Goal: Task Accomplishment & Management: Use online tool/utility

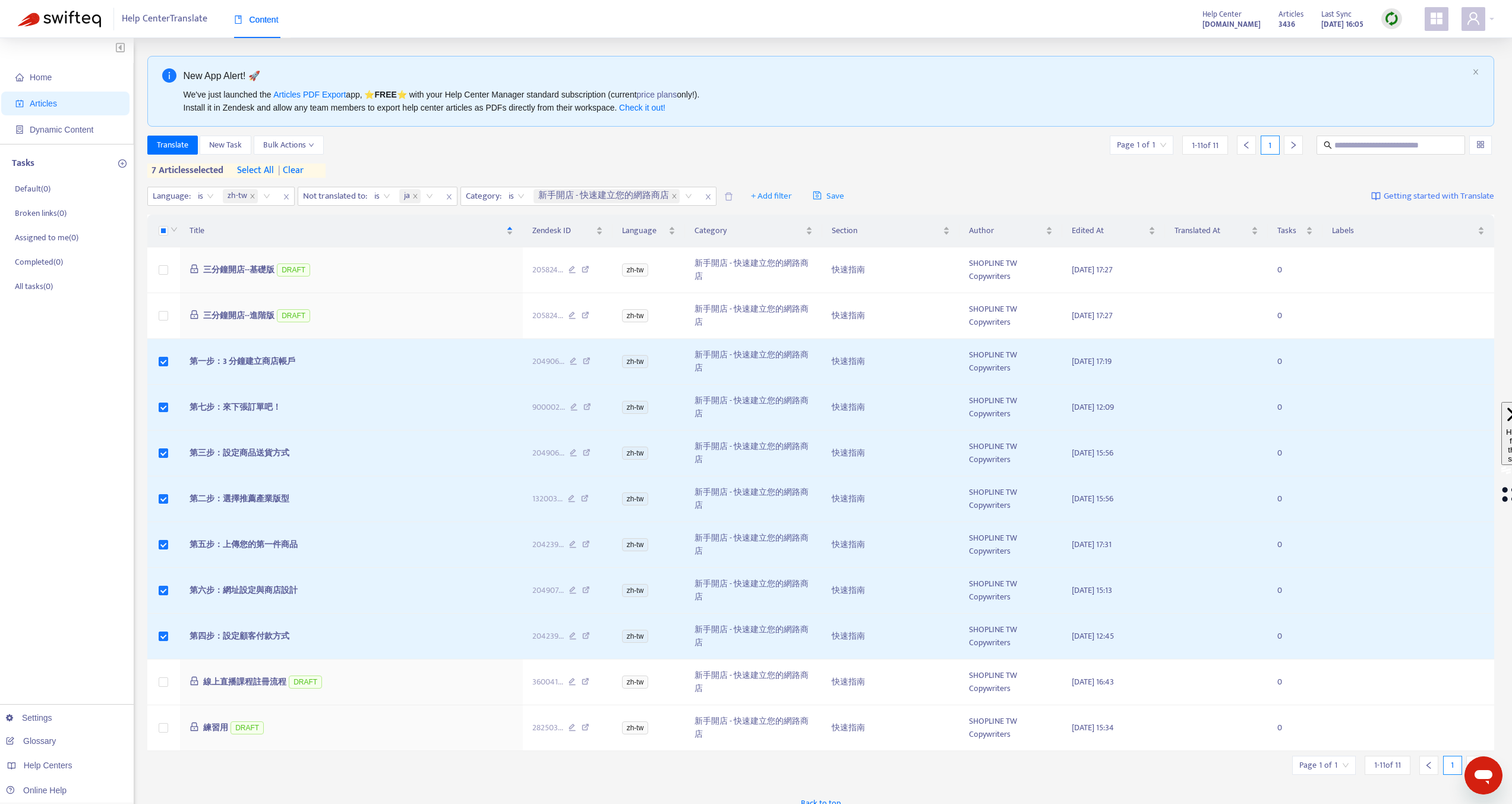
click at [62, 109] on span "Articles" at bounding box center [68, 103] width 105 height 24
click at [49, 743] on link "Glossary" at bounding box center [31, 741] width 50 height 10
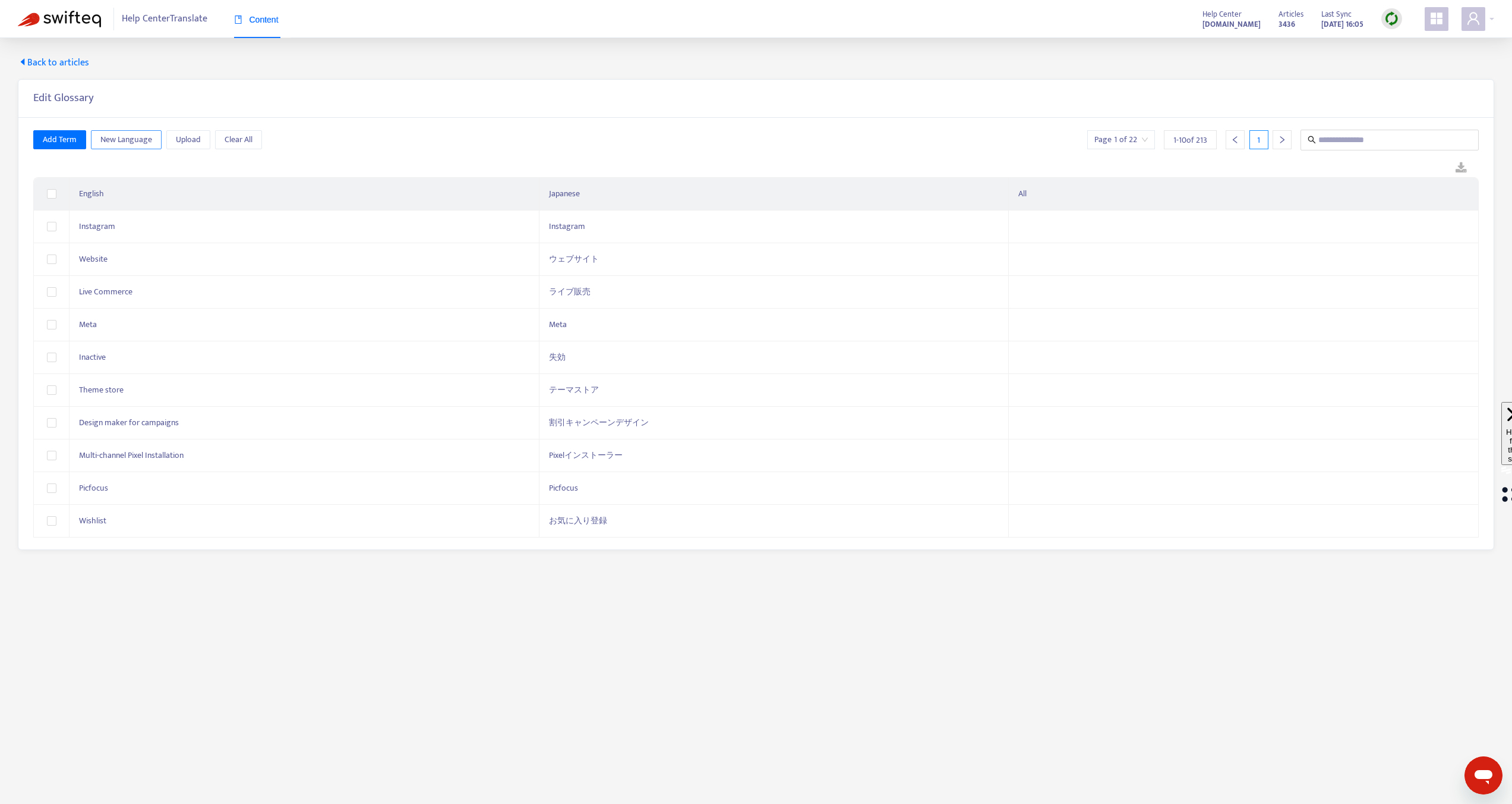
click at [120, 147] on button "New Language" at bounding box center [126, 139] width 71 height 19
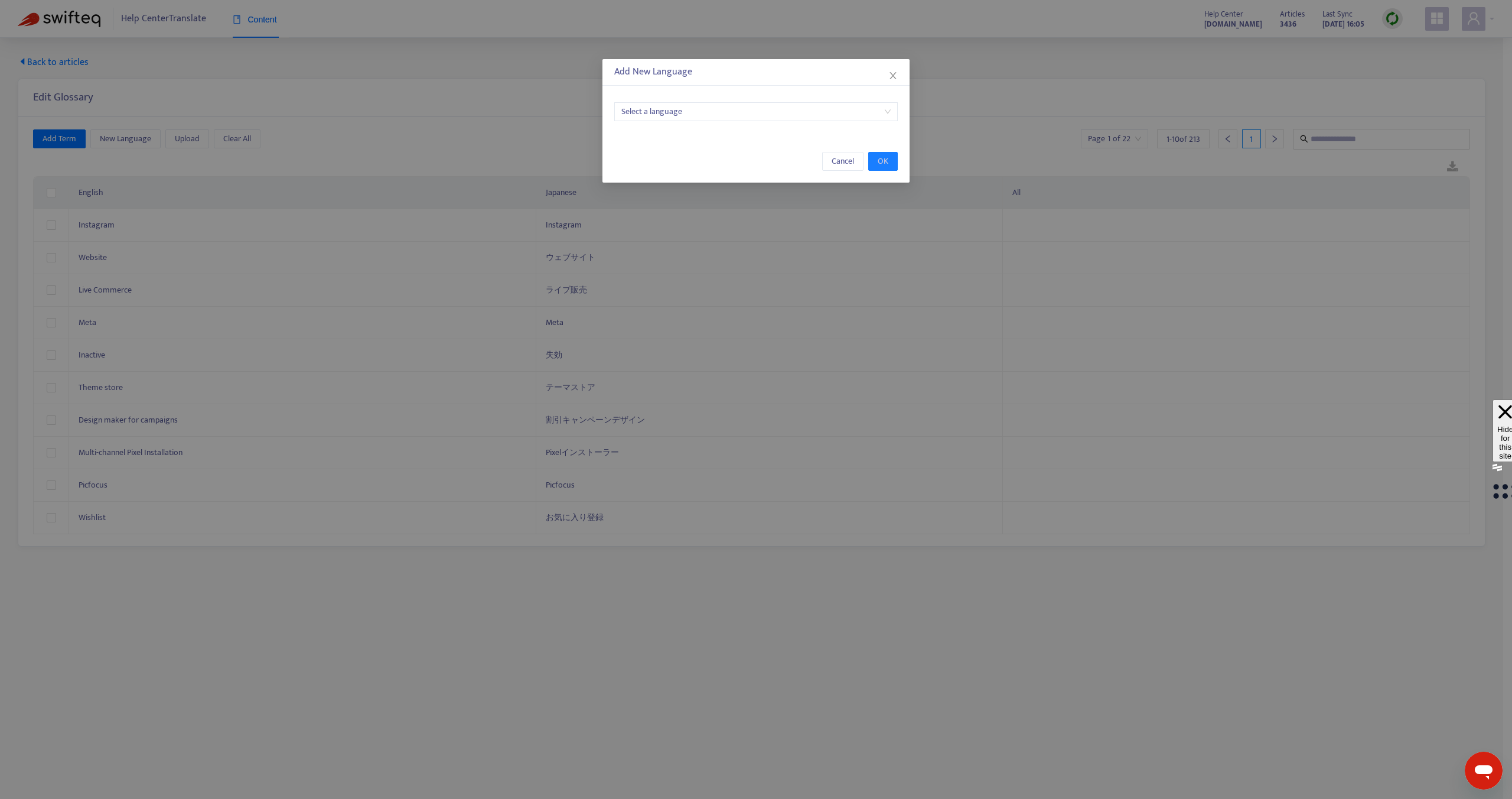
click at [738, 124] on div "Select a language" at bounding box center [756, 111] width 308 height 42
click at [736, 118] on input "search" at bounding box center [756, 111] width 270 height 18
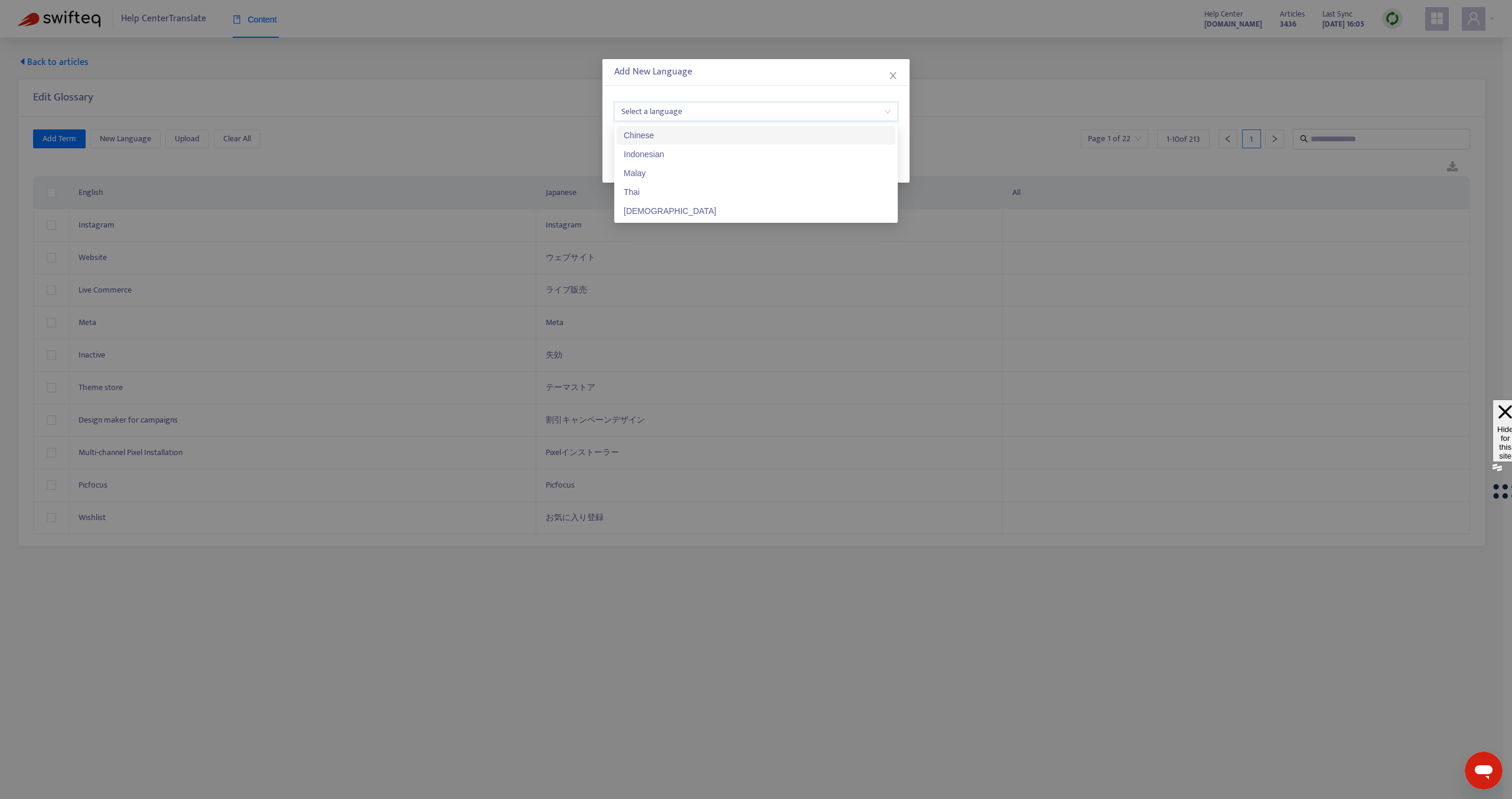
click at [653, 141] on div "Chinese" at bounding box center [756, 135] width 264 height 13
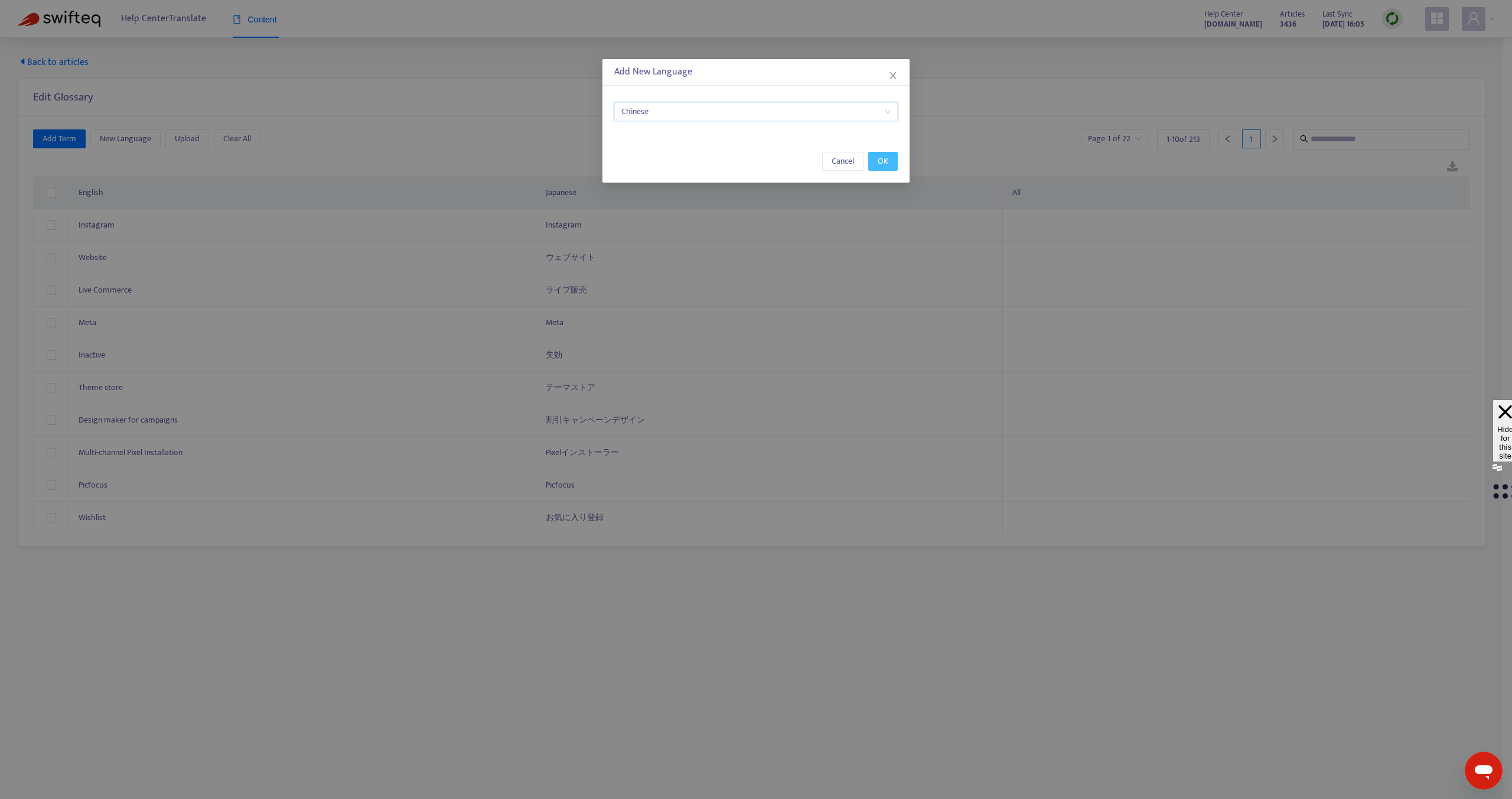
click at [888, 164] on button "OK" at bounding box center [883, 161] width 29 height 19
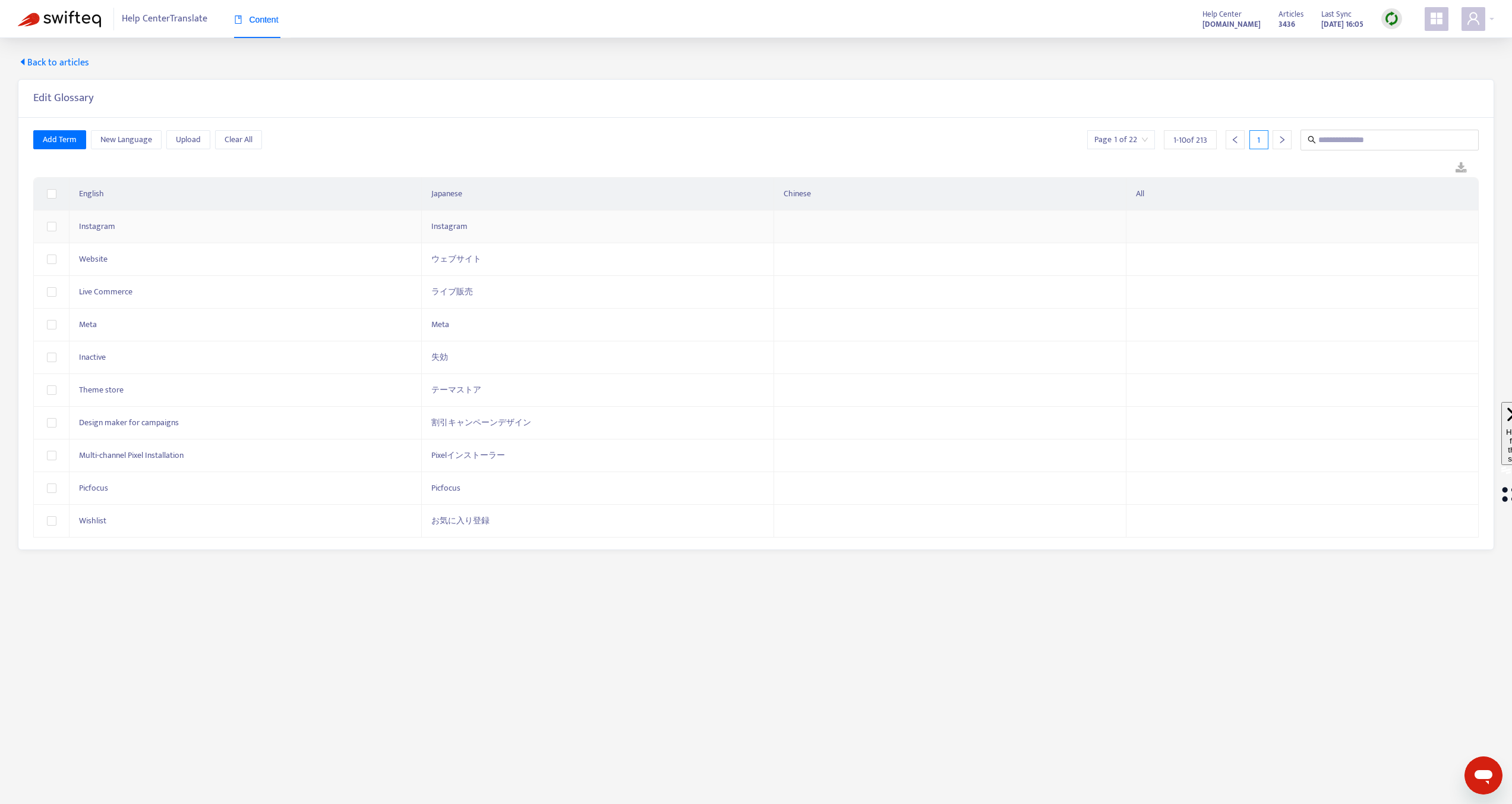
click at [792, 226] on td at bounding box center [950, 227] width 352 height 33
click at [792, 226] on input "text" at bounding box center [950, 229] width 332 height 19
click at [837, 202] on th "Chinese" at bounding box center [950, 194] width 352 height 33
click at [852, 170] on div at bounding box center [756, 168] width 1445 height 18
click at [828, 227] on td at bounding box center [950, 227] width 352 height 33
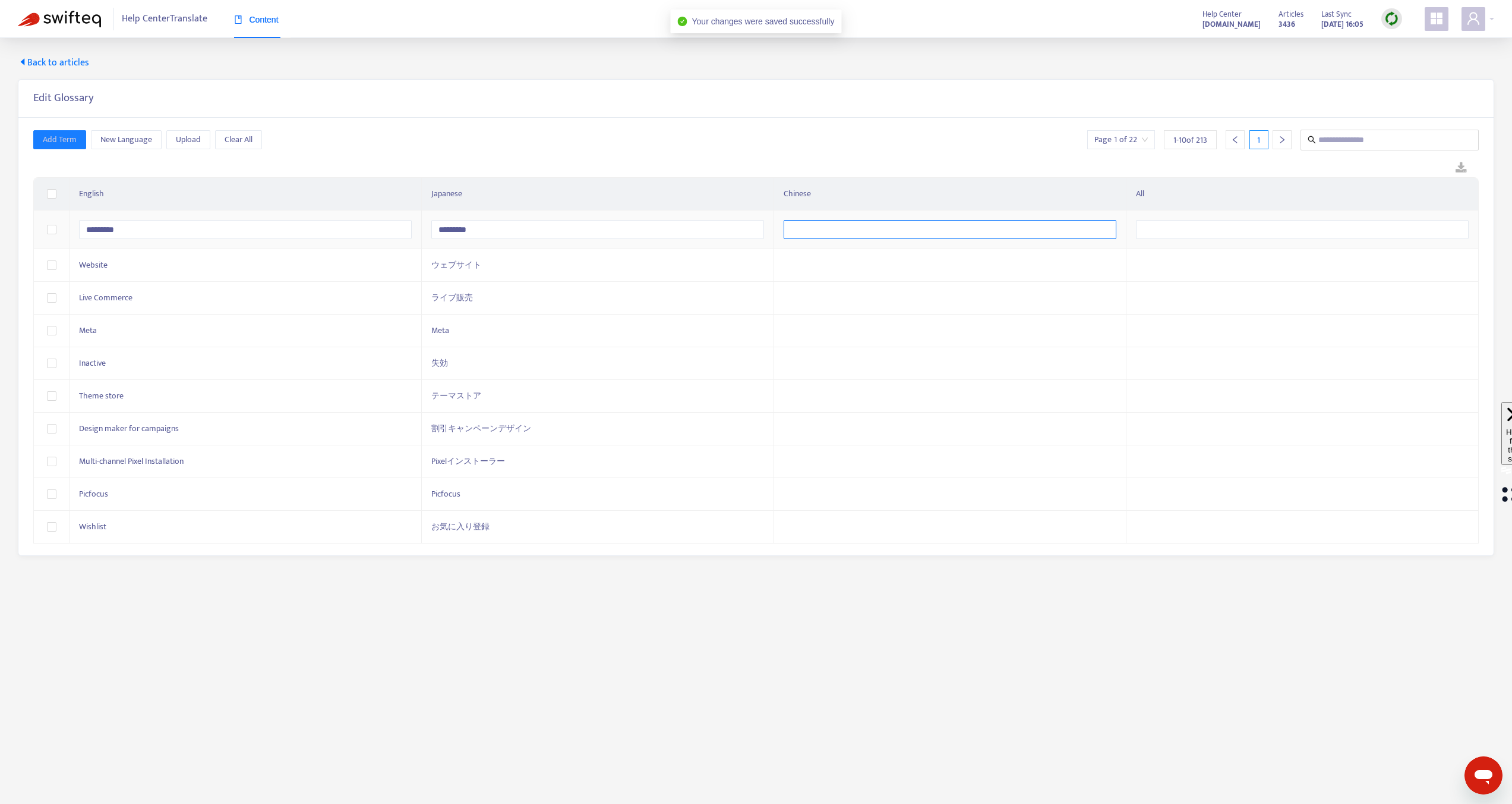
click at [828, 227] on input "text" at bounding box center [950, 229] width 332 height 19
click at [516, 109] on div "Edit Glossary" at bounding box center [756, 99] width 1476 height 38
click at [196, 139] on span "Upload" at bounding box center [188, 140] width 25 height 13
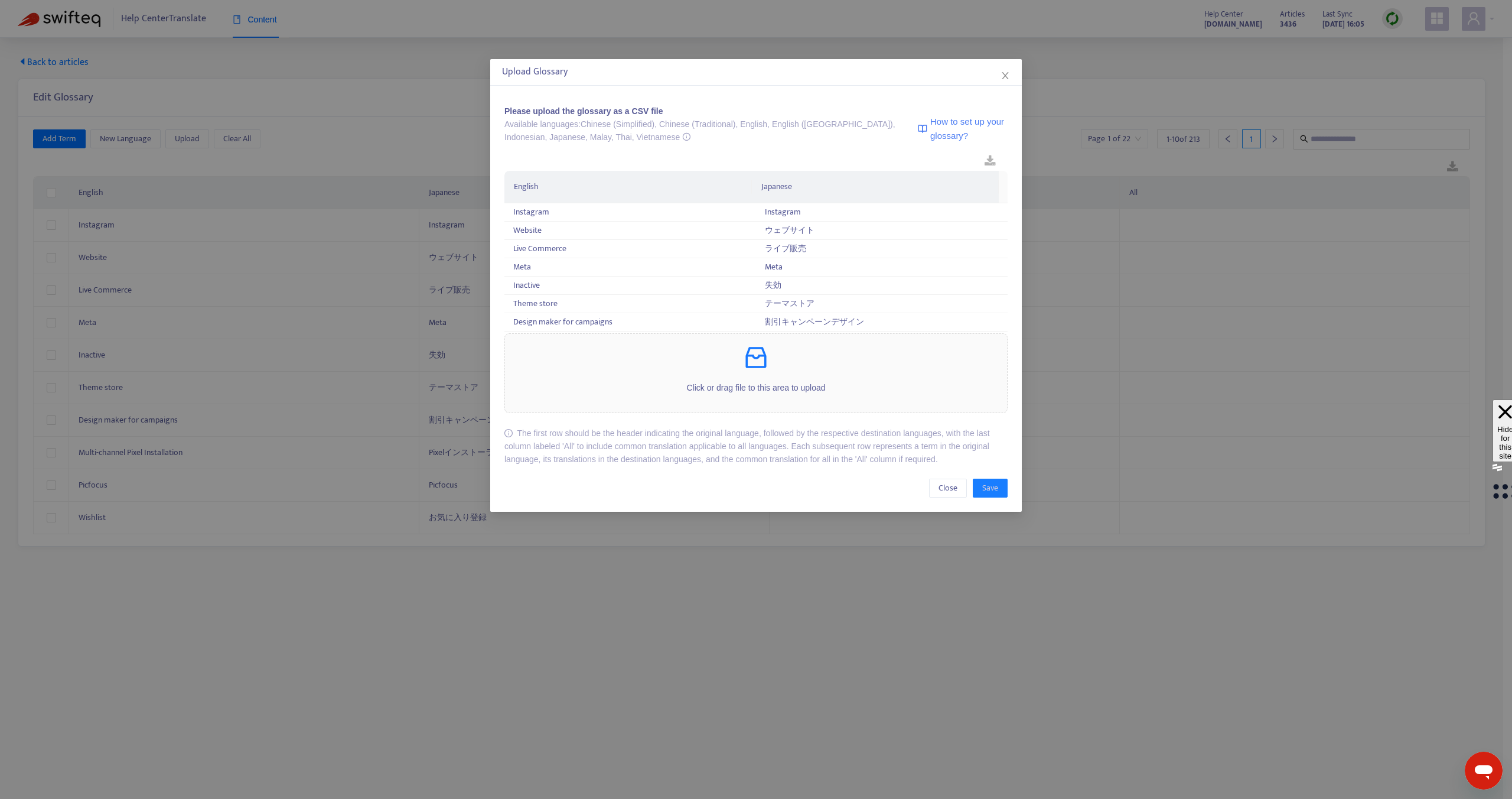
click at [940, 138] on span "How to set up your glossary?" at bounding box center [969, 128] width 78 height 27
click at [746, 373] on div "Click or drag file to this area to upload" at bounding box center [756, 373] width 502 height 60
click at [733, 386] on p "Click or drag file to this area to upload" at bounding box center [756, 387] width 502 height 13
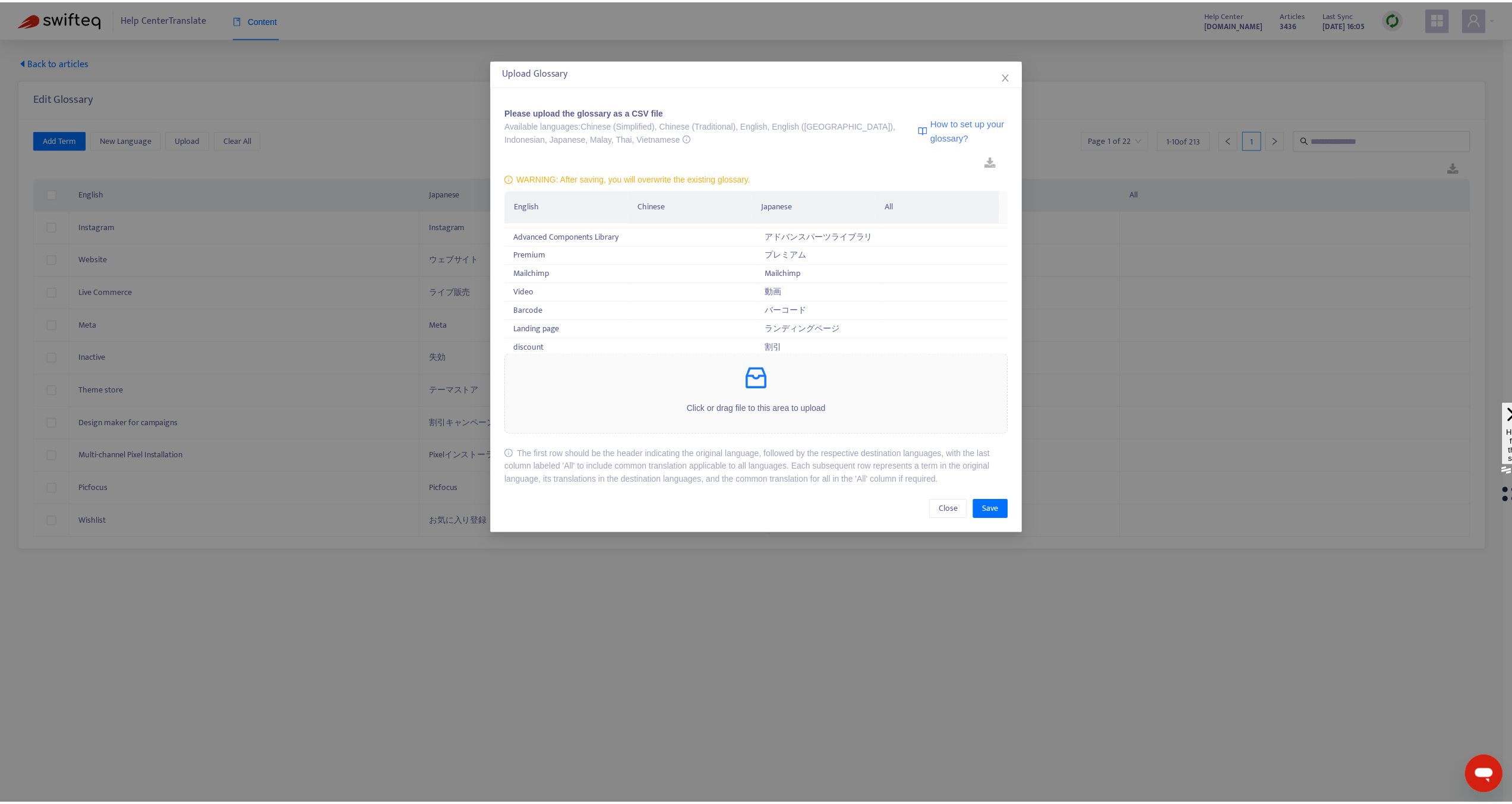
scroll to position [3795, 0]
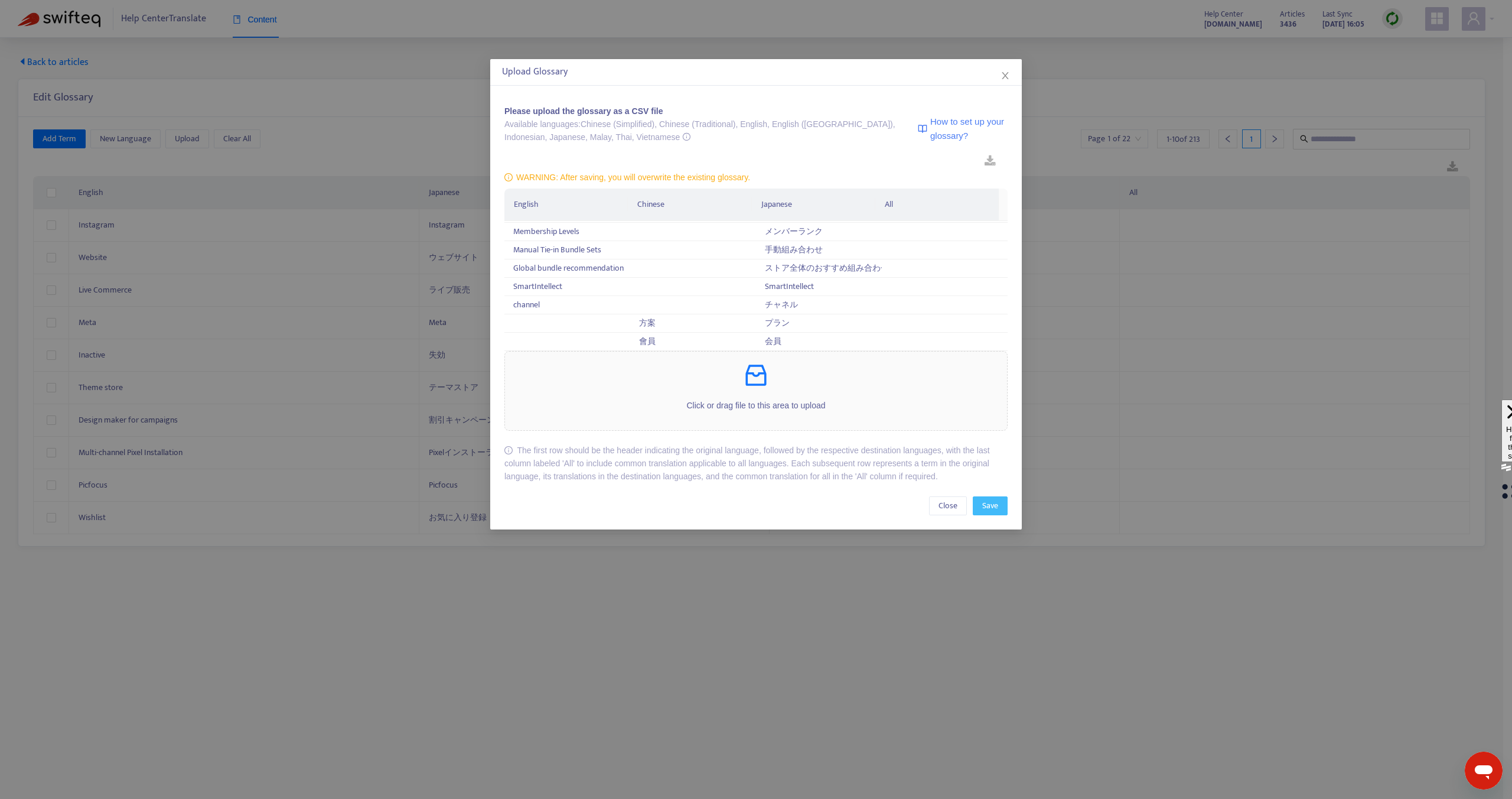
click at [995, 508] on span "Save" at bounding box center [991, 506] width 16 height 13
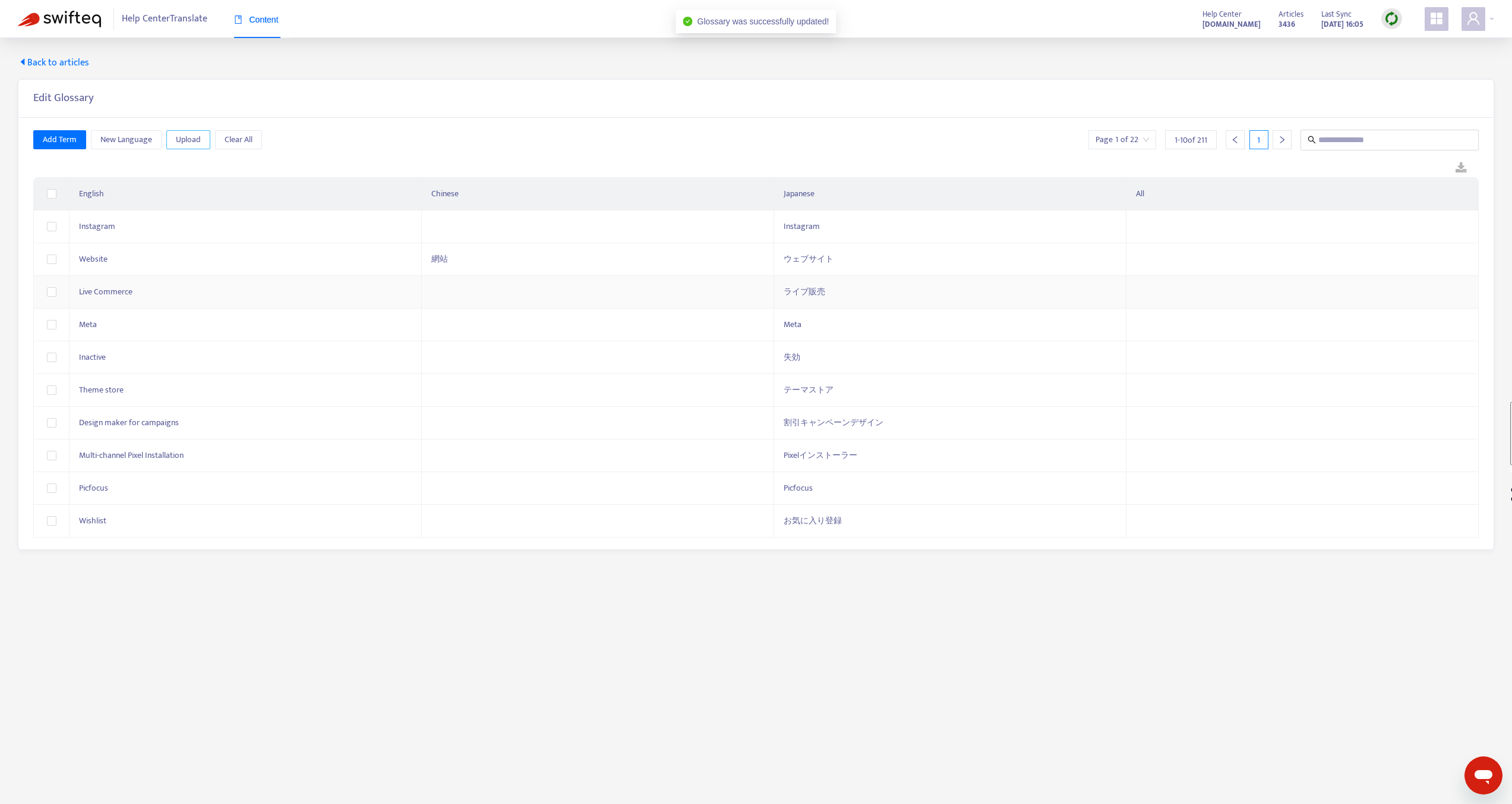
scroll to position [38, 0]
